Goal: Find specific page/section: Find specific page/section

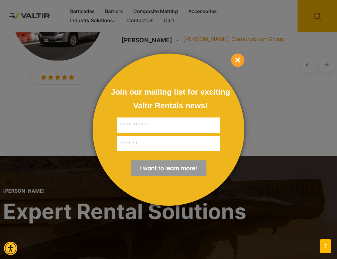
scroll to position [1050, 0]
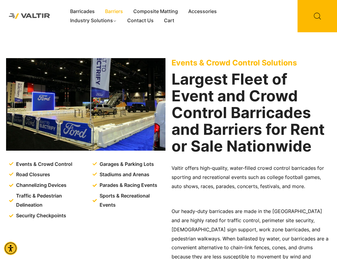
click at [108, 11] on link "Barriers" at bounding box center [114, 11] width 28 height 9
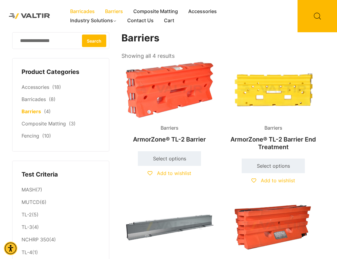
click at [91, 12] on link "Barricades" at bounding box center [82, 11] width 35 height 9
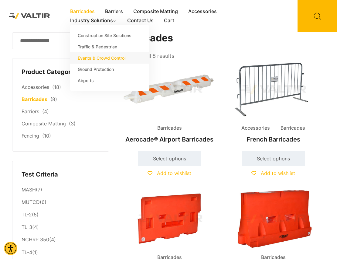
click at [98, 58] on link "Events & Crowd Control" at bounding box center [109, 57] width 79 height 11
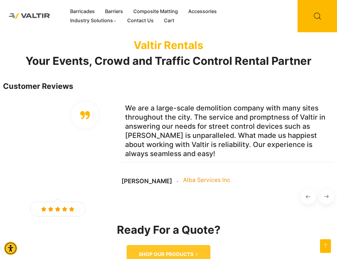
scroll to position [1014, 0]
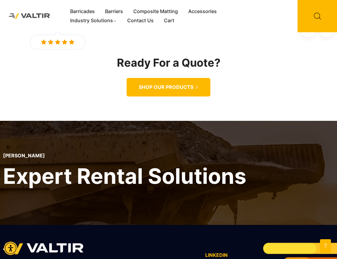
click at [188, 84] on span "SHOP OUR PRODUCTS" at bounding box center [166, 87] width 55 height 6
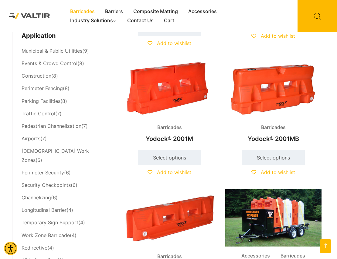
scroll to position [266, 0]
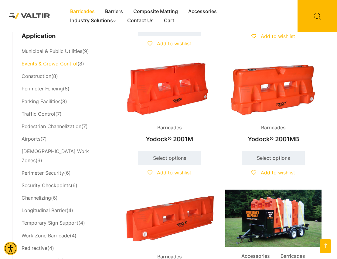
click at [60, 64] on link "Events & Crowd Control" at bounding box center [50, 63] width 56 height 6
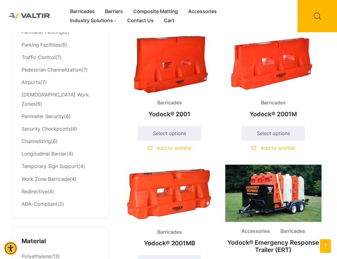
scroll to position [285, 0]
